Goal: Task Accomplishment & Management: Use online tool/utility

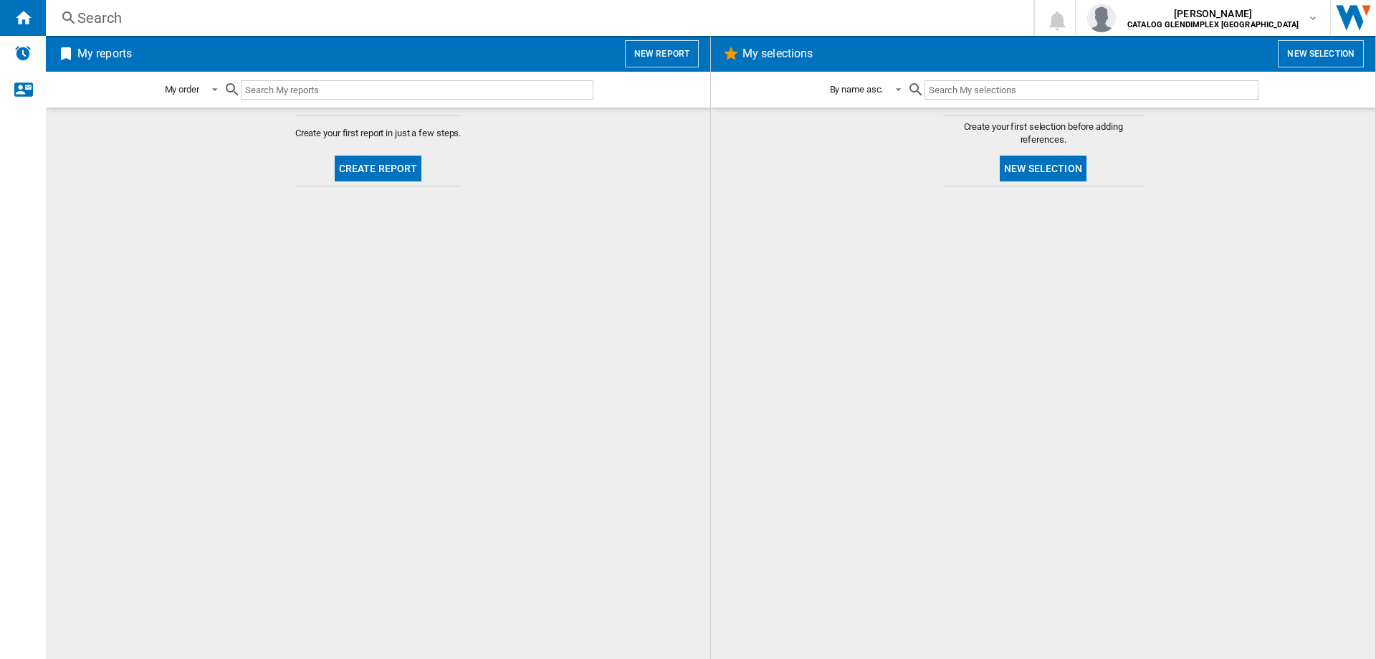
click at [375, 165] on button "Create report" at bounding box center [378, 169] width 87 height 26
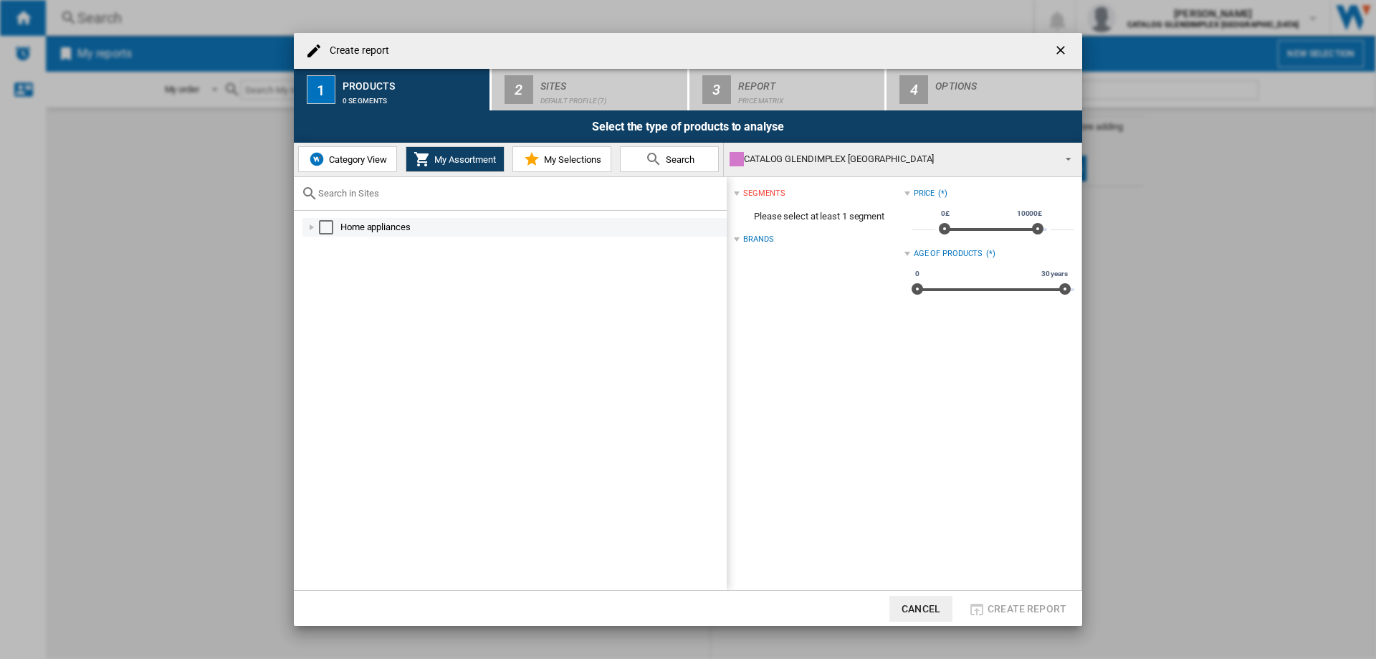
click at [308, 224] on div at bounding box center [312, 227] width 14 height 14
click at [329, 244] on div at bounding box center [327, 246] width 14 height 14
click at [330, 262] on div at bounding box center [327, 264] width 14 height 14
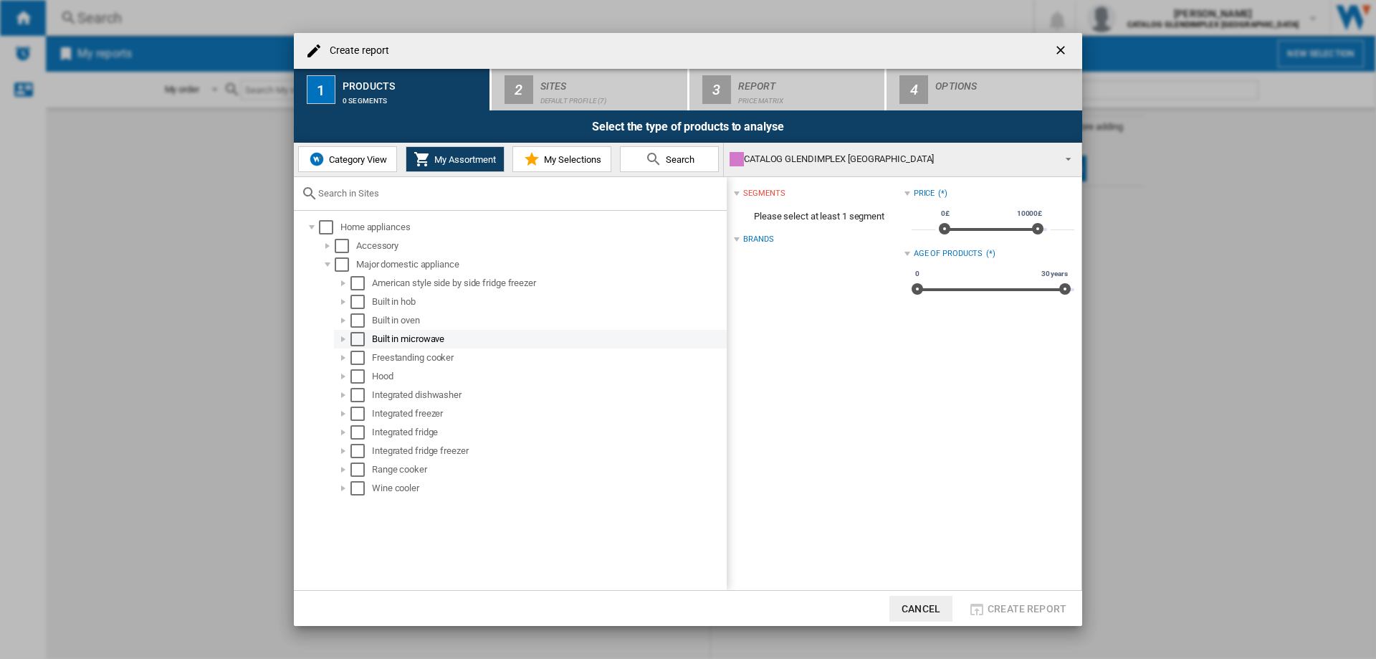
click at [364, 341] on div "Select" at bounding box center [358, 339] width 14 height 14
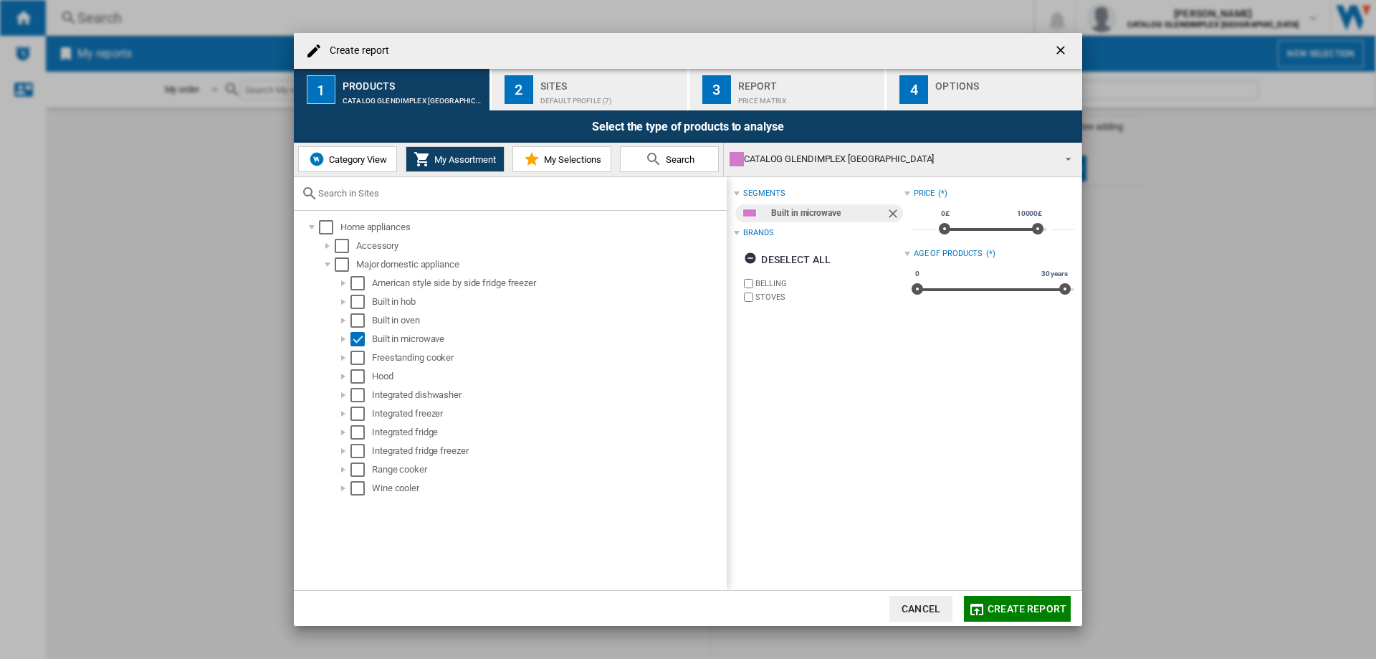
click at [574, 90] on div "Default profile (7)" at bounding box center [611, 97] width 141 height 15
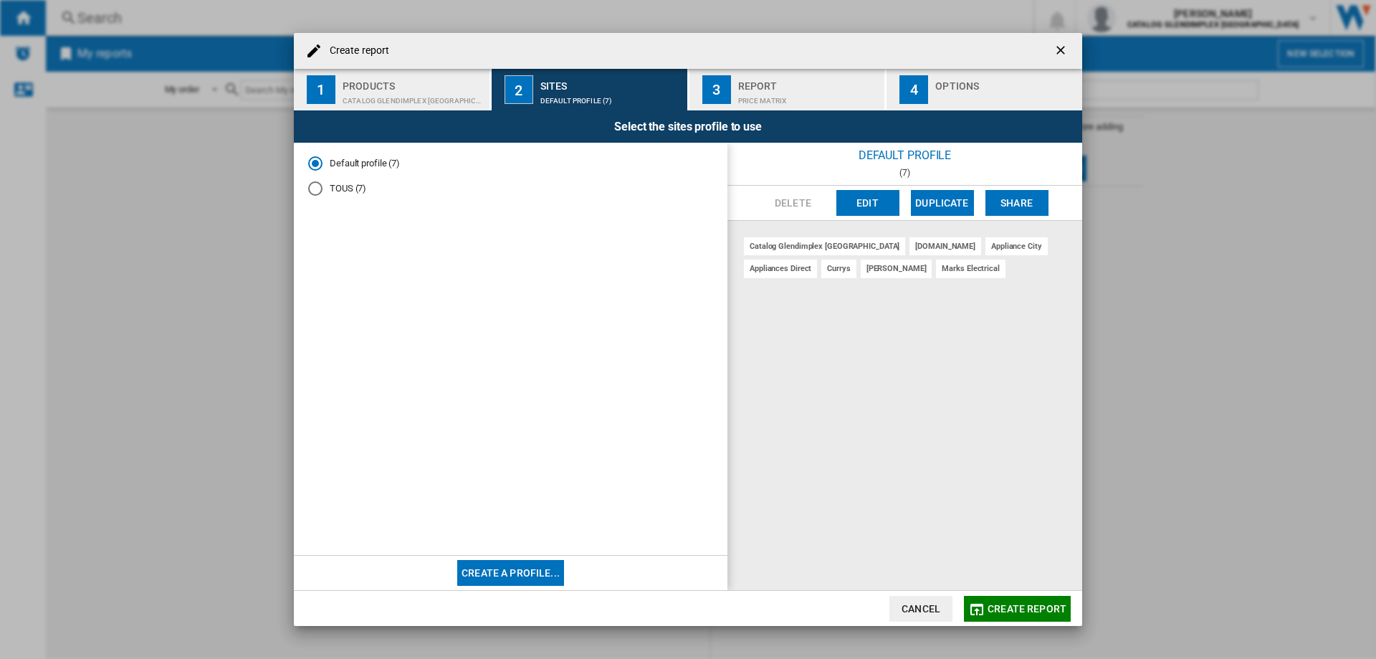
click at [769, 90] on div "Price Matrix" at bounding box center [808, 97] width 141 height 15
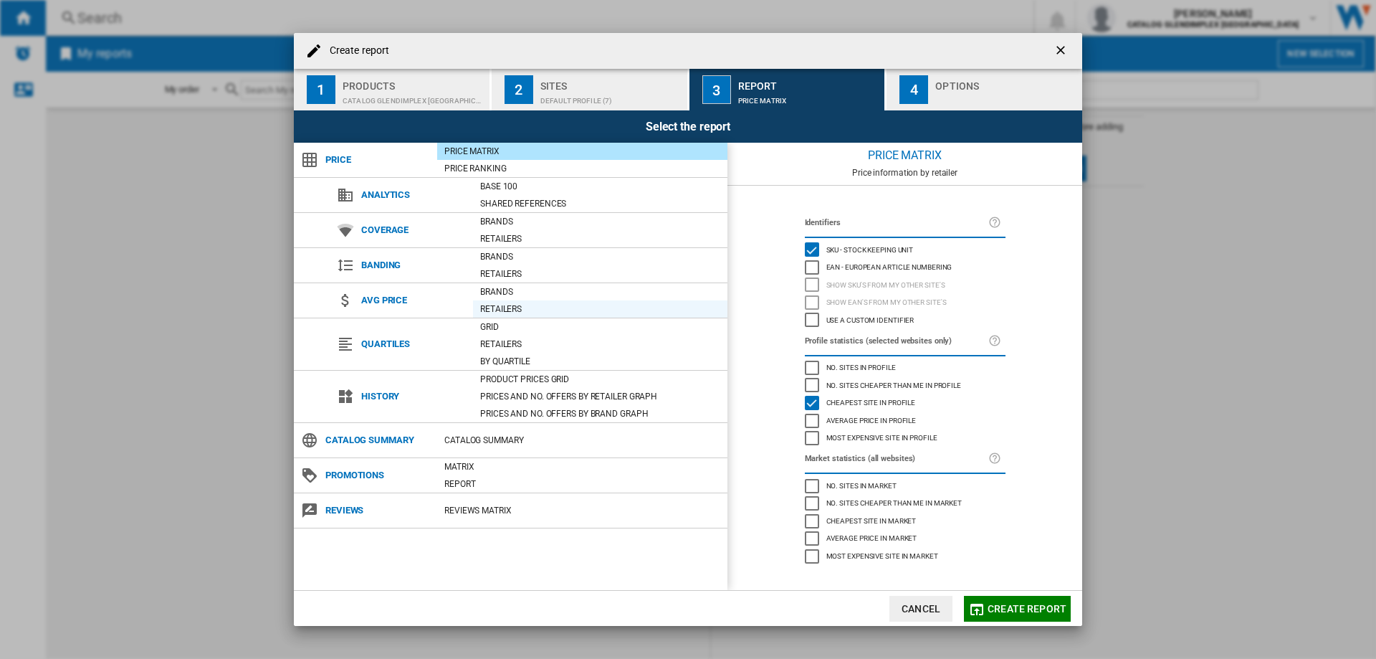
click at [520, 309] on div "Retailers" at bounding box center [600, 309] width 254 height 14
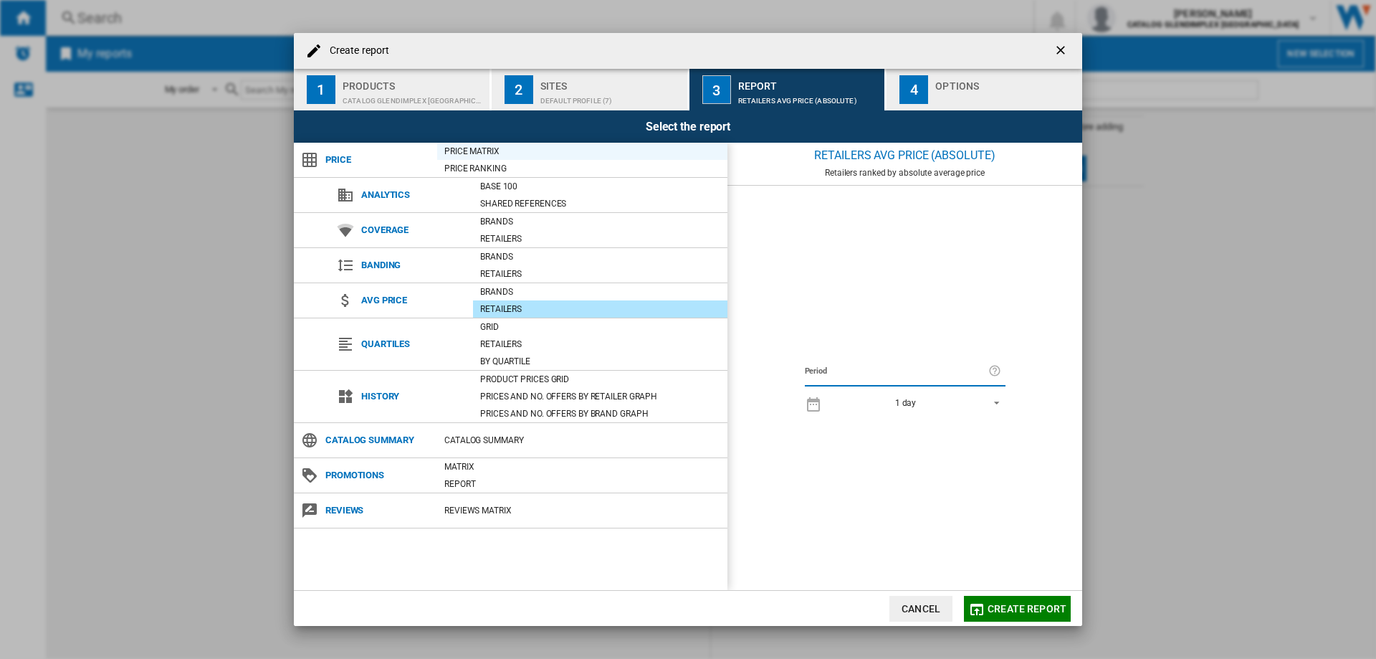
click at [482, 151] on div "Price Matrix" at bounding box center [582, 151] width 290 height 14
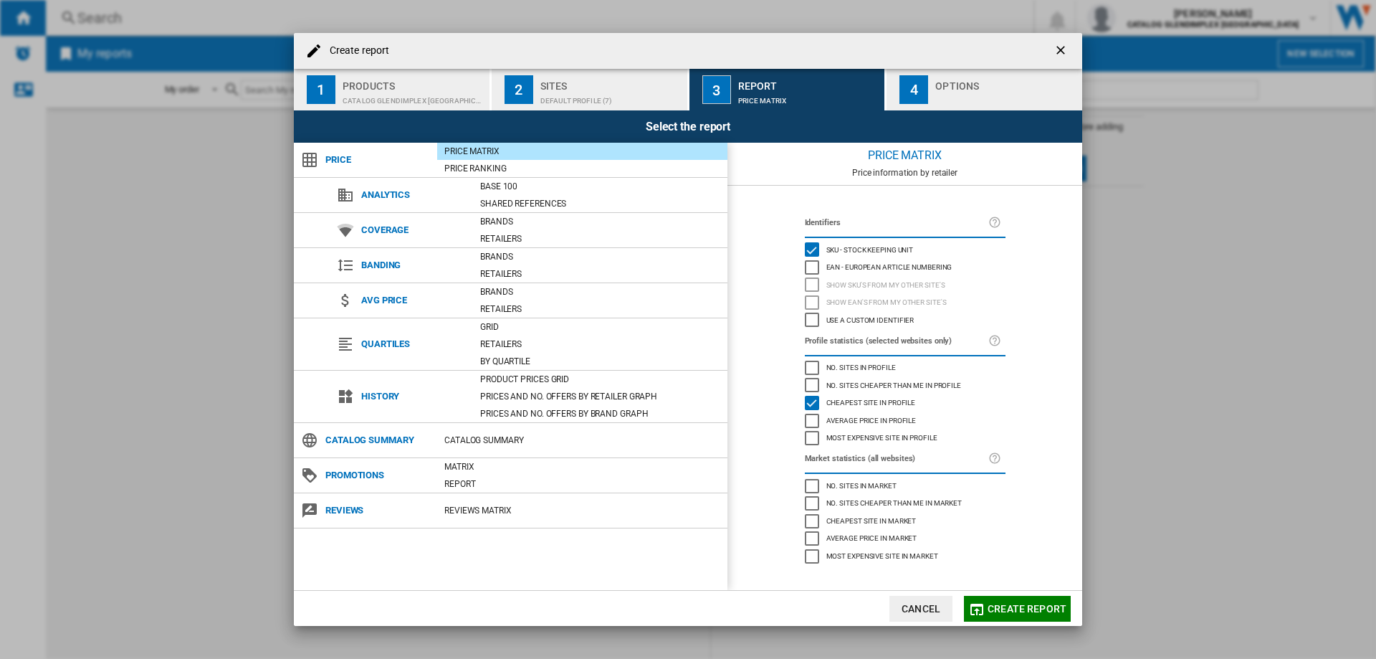
click at [813, 533] on div "Average price in market" at bounding box center [812, 538] width 14 height 14
click at [1034, 603] on span "Create report" at bounding box center [1027, 608] width 79 height 11
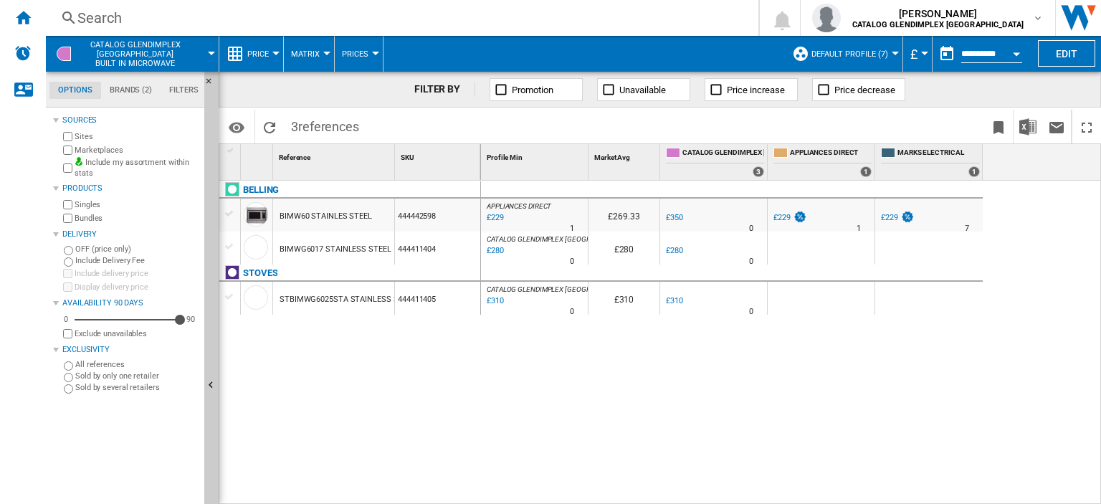
click at [1018, 54] on div "Open calendar" at bounding box center [1016, 54] width 7 height 4
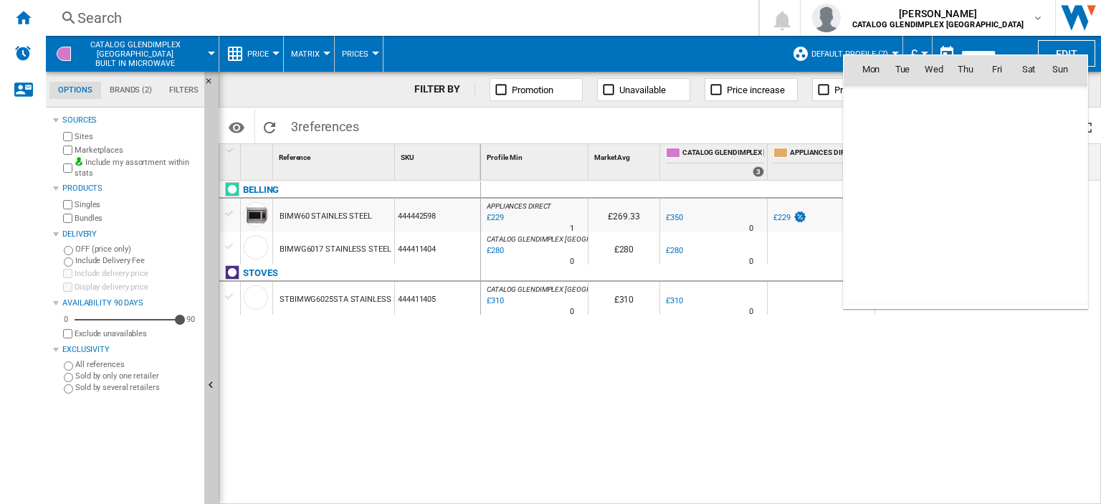
scroll to position [6839, 0]
click at [738, 50] on div at bounding box center [550, 252] width 1101 height 504
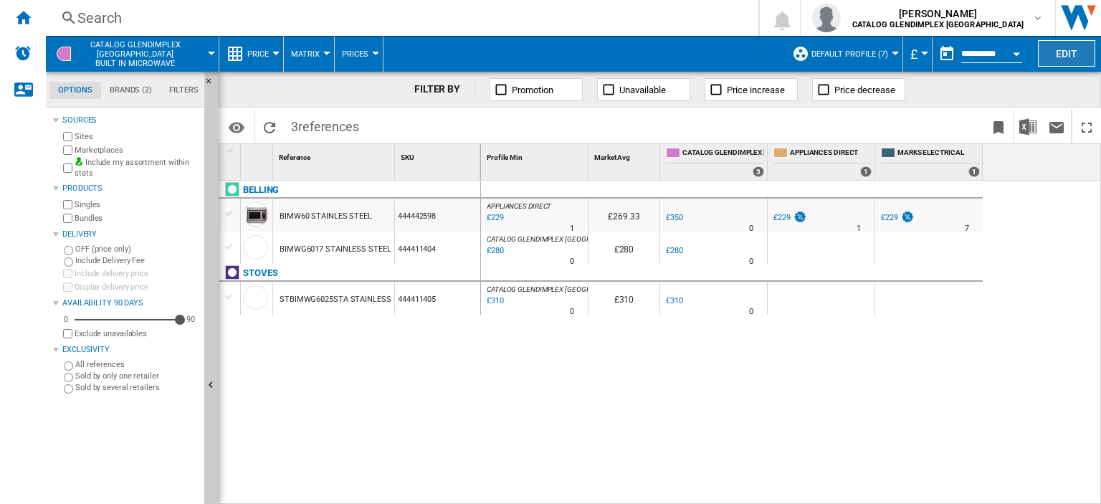
click at [1070, 47] on button "Edit" at bounding box center [1066, 53] width 57 height 27
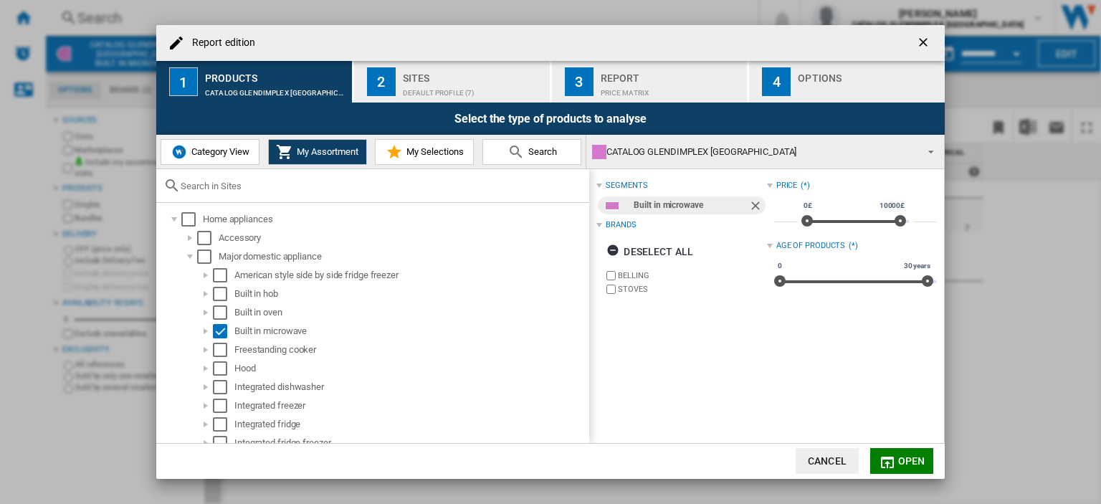
click at [660, 82] on div "Price Matrix" at bounding box center [671, 89] width 141 height 15
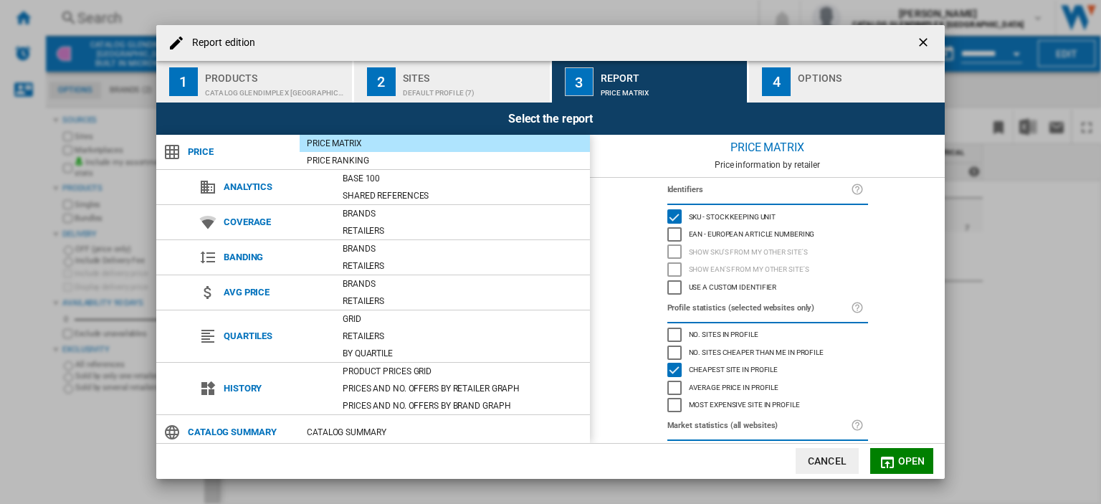
click at [831, 80] on div "Options" at bounding box center [868, 74] width 141 height 15
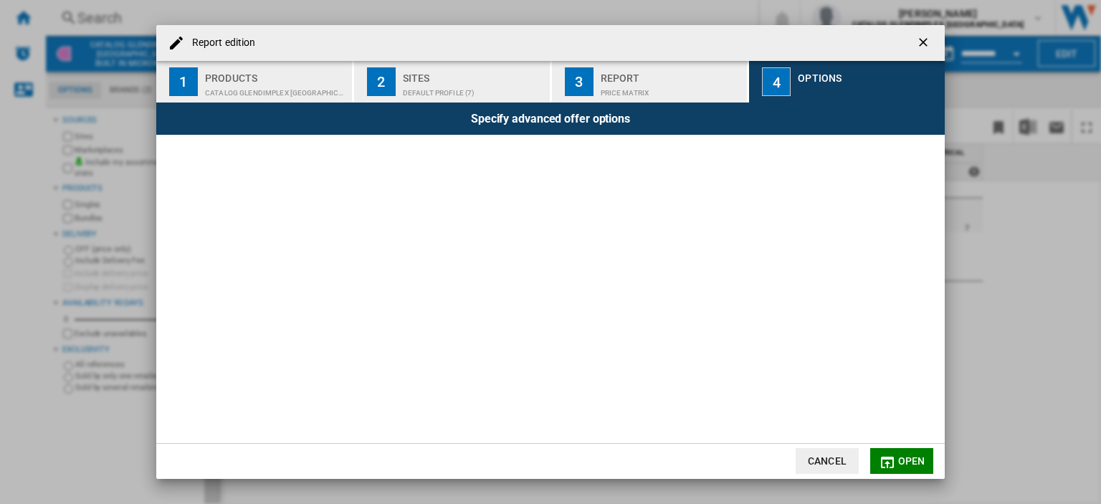
click at [665, 80] on div "Report" at bounding box center [671, 74] width 141 height 15
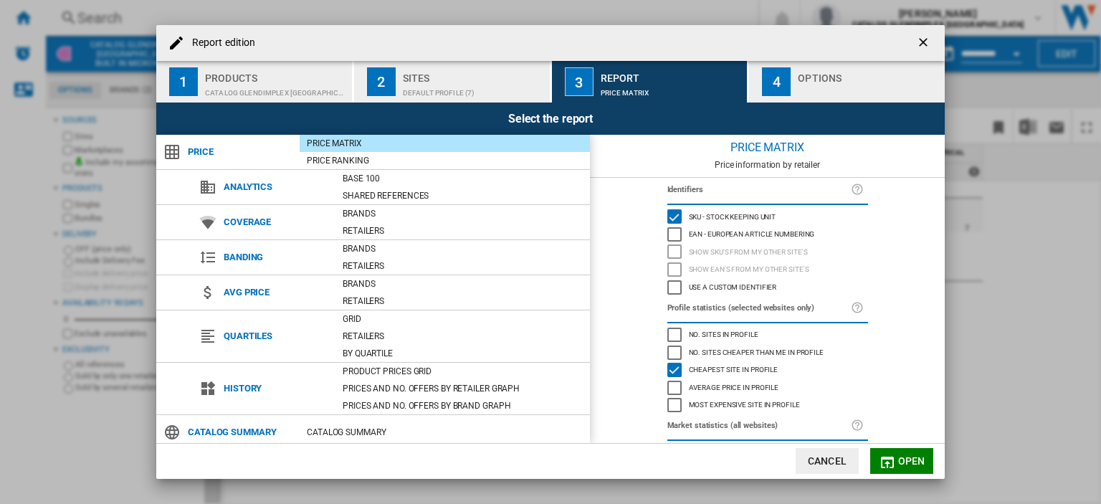
scroll to position [103, 0]
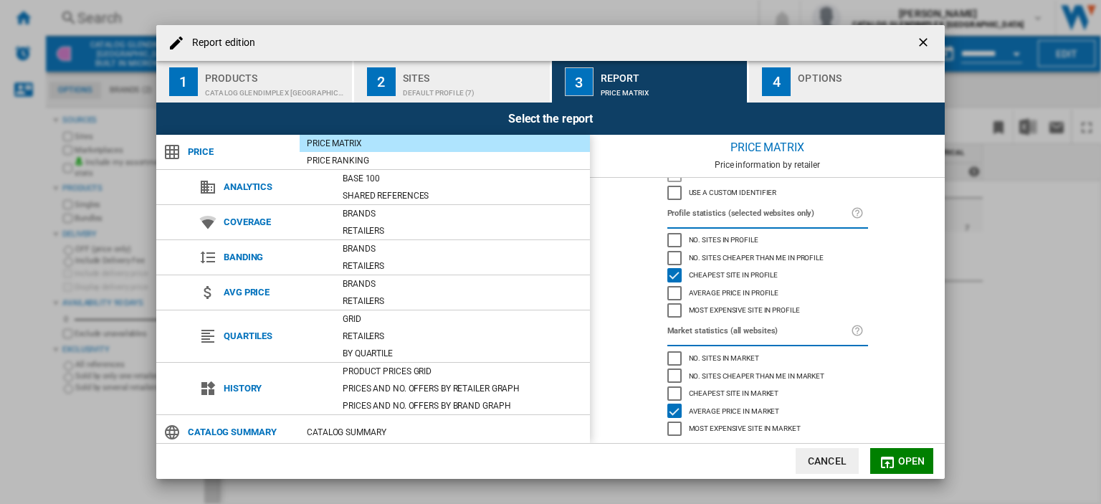
click at [855, 460] on button "Cancel" at bounding box center [827, 461] width 63 height 26
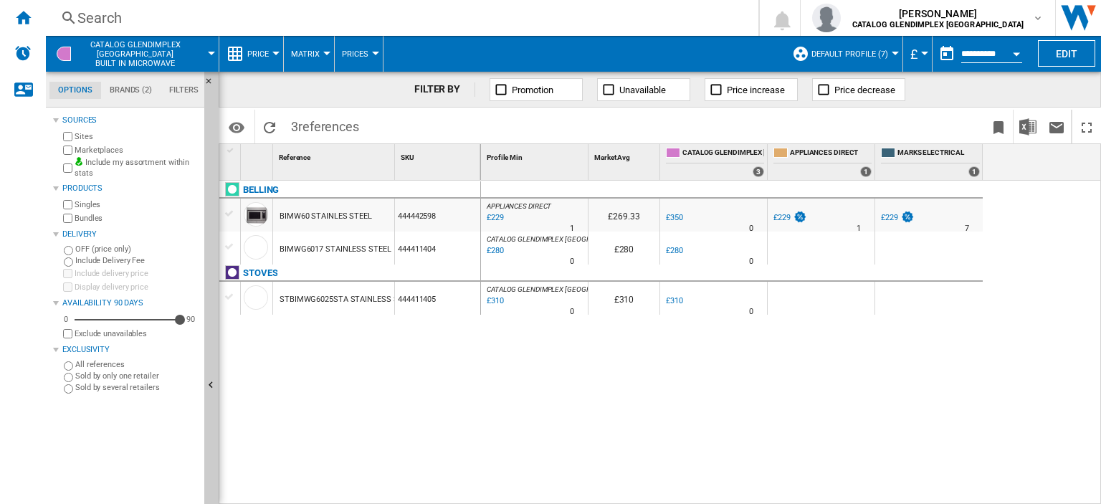
click at [966, 52] on input "**********" at bounding box center [991, 55] width 61 height 13
click at [1008, 50] on button "Open calendar" at bounding box center [1017, 52] width 26 height 26
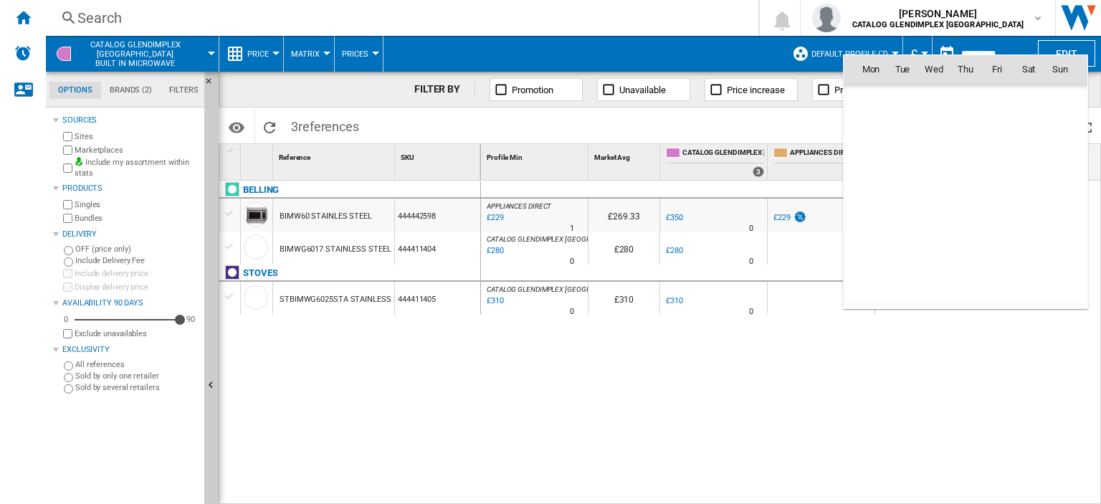
scroll to position [6839, 0]
click at [366, 57] on div at bounding box center [550, 252] width 1101 height 504
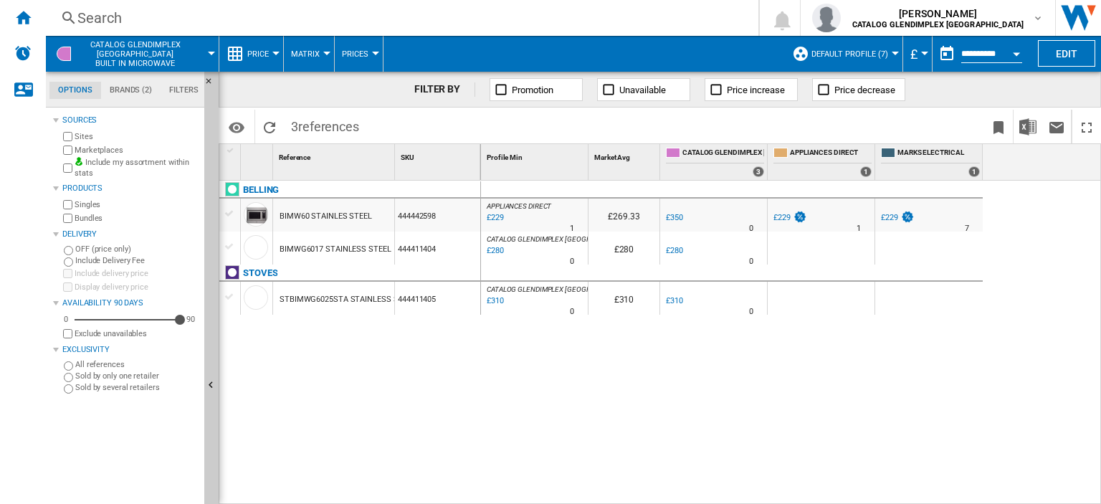
click at [366, 55] on span "Prices" at bounding box center [355, 53] width 27 height 9
click at [307, 59] on md-backdrop at bounding box center [550, 252] width 1101 height 504
click at [308, 54] on span "Matrix" at bounding box center [305, 53] width 29 height 9
click at [308, 54] on md-backdrop at bounding box center [550, 252] width 1101 height 504
click at [253, 54] on span "Price" at bounding box center [258, 53] width 22 height 9
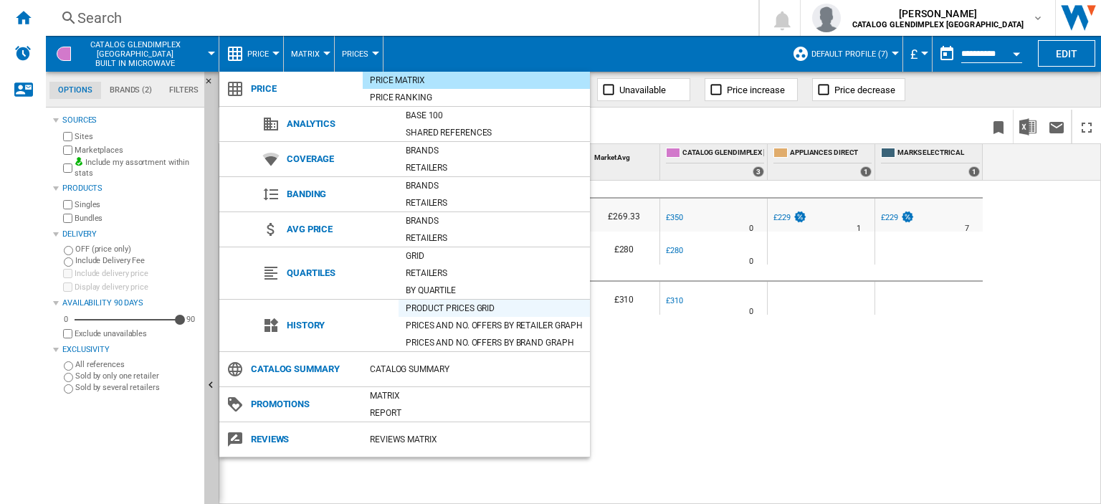
click at [442, 305] on div "Product prices grid" at bounding box center [494, 308] width 191 height 14
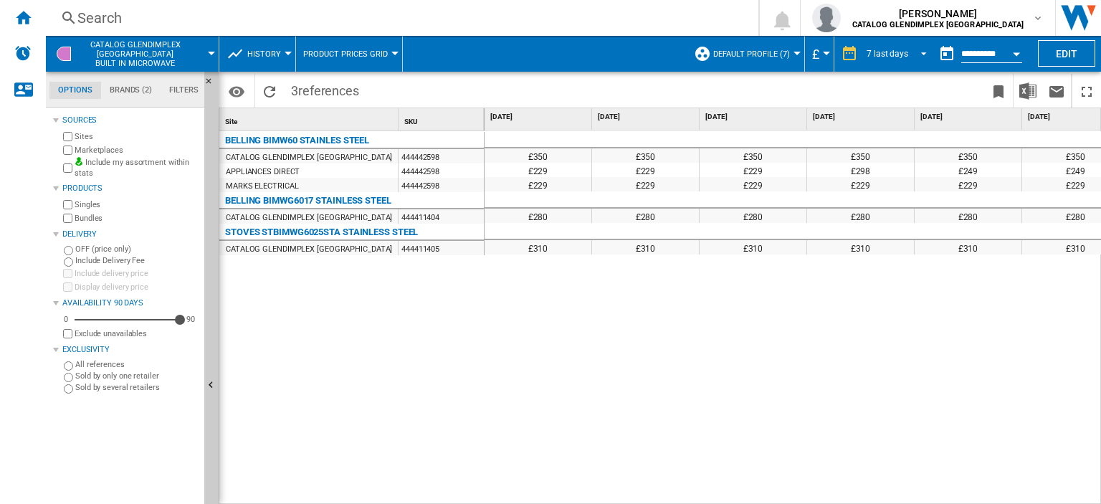
click at [905, 53] on md-select-value "7 last days" at bounding box center [898, 54] width 67 height 22
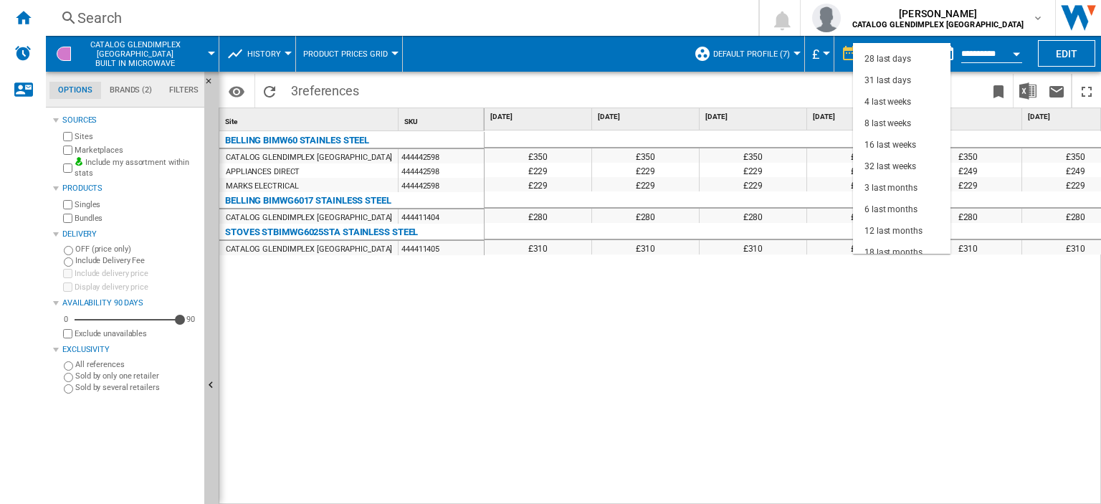
scroll to position [90, 0]
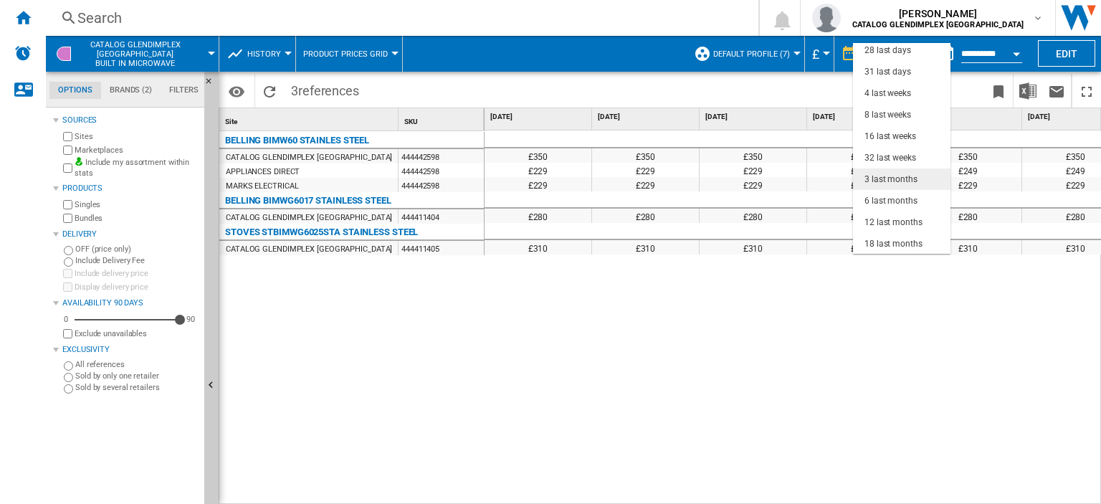
click at [902, 174] on div "3 last months" at bounding box center [891, 179] width 53 height 12
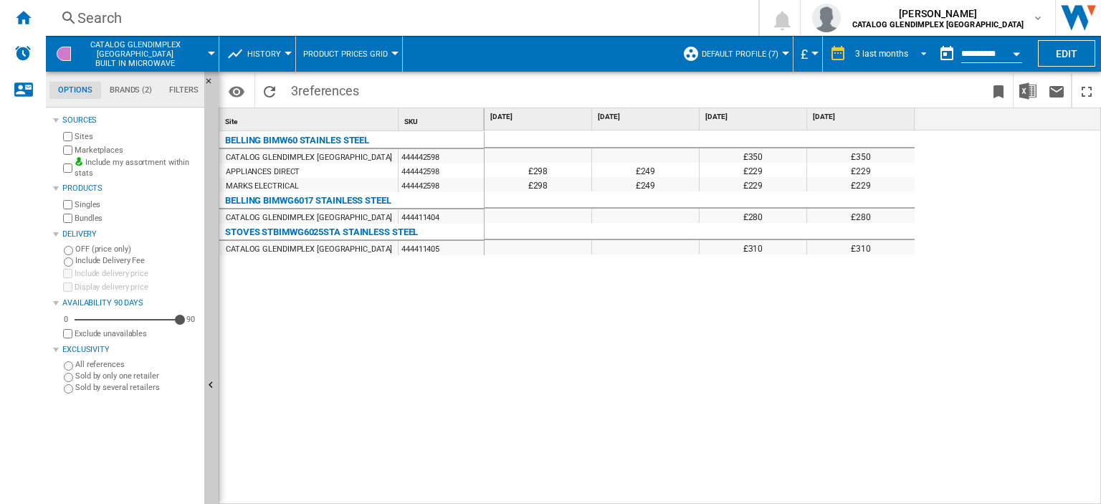
click at [911, 53] on span "REPORTS.WIZARD.STEPS.REPORT.STEPS.REPORT_OPTIONS.PERIOD: 3 last months" at bounding box center [919, 52] width 17 height 13
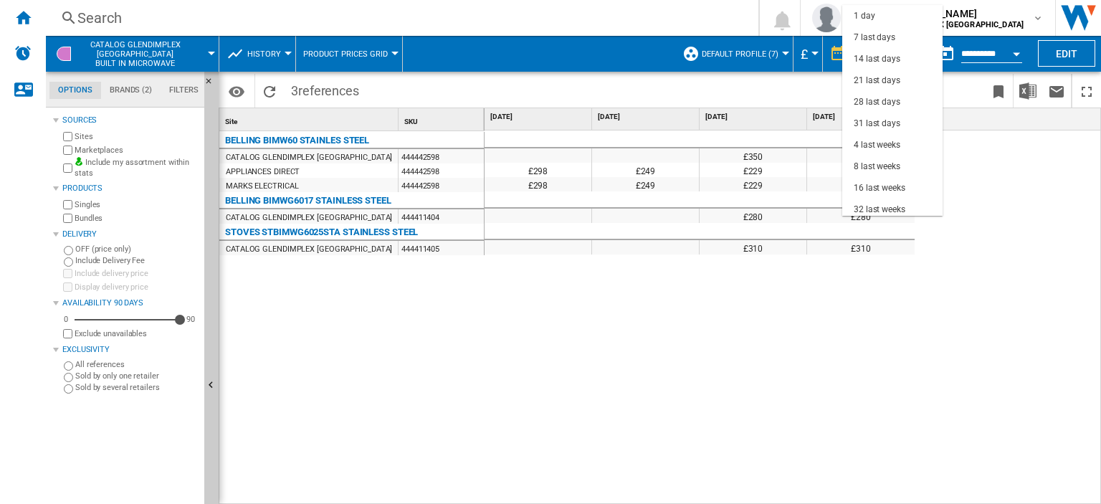
scroll to position [90, 0]
click at [880, 158] on div "6 last months" at bounding box center [880, 163] width 53 height 12
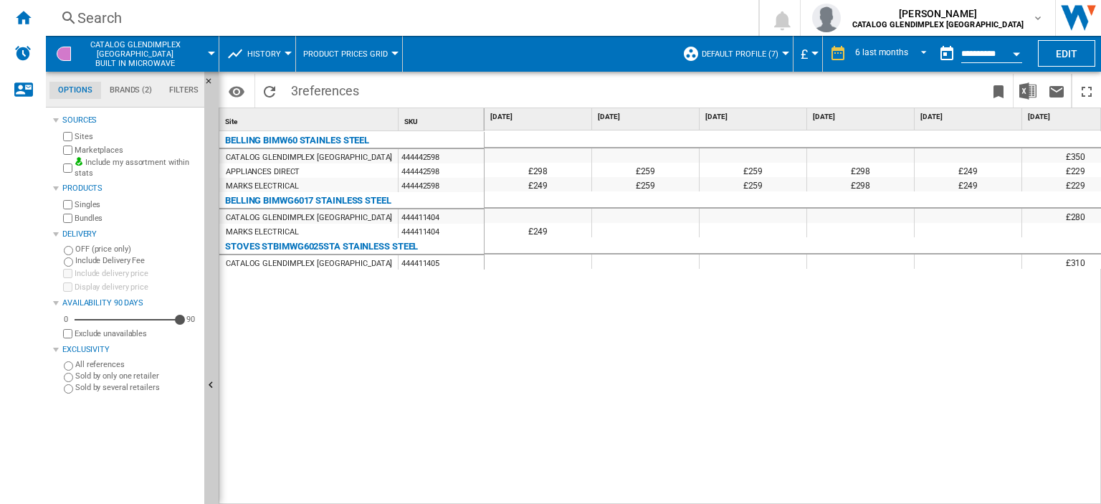
drag, startPoint x: 691, startPoint y: 497, endPoint x: 824, endPoint y: 500, distance: 133.4
click at [824, 500] on div "£350 £350 £298 £259 £259 £298 £249 £229 £229 £249 £259 £259 £298 £249 £229 £229…" at bounding box center [793, 317] width 617 height 375
click at [604, 333] on div "£350 £350 £298 £259 £259 £298 £249 £229 £229 £249 £259 £259 £298 £249 £229 £229…" at bounding box center [793, 317] width 617 height 375
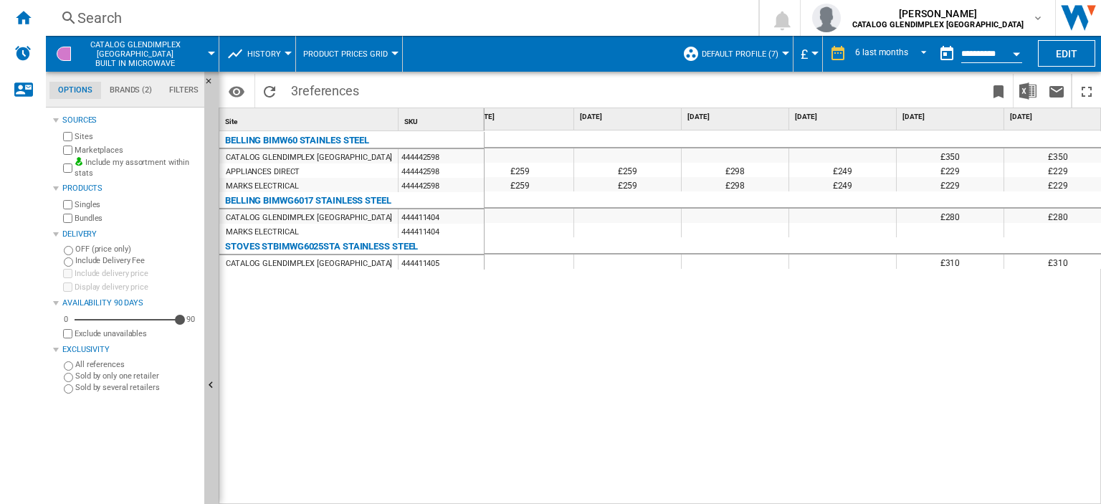
scroll to position [0, 135]
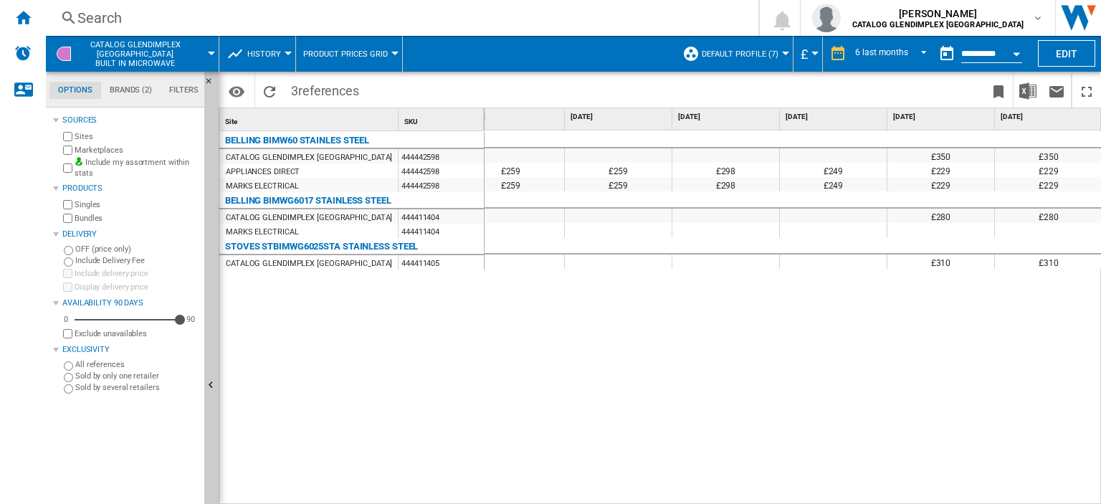
click at [1031, 179] on div "£229" at bounding box center [1049, 184] width 108 height 14
click at [1074, 173] on div "£229" at bounding box center [1049, 170] width 108 height 14
